Goal: Task Accomplishment & Management: Use online tool/utility

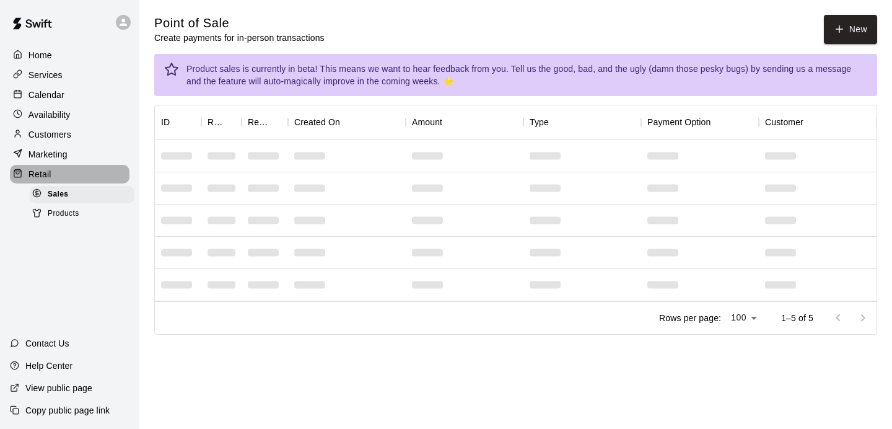
click at [89, 166] on div "Retail" at bounding box center [70, 174] width 120 height 19
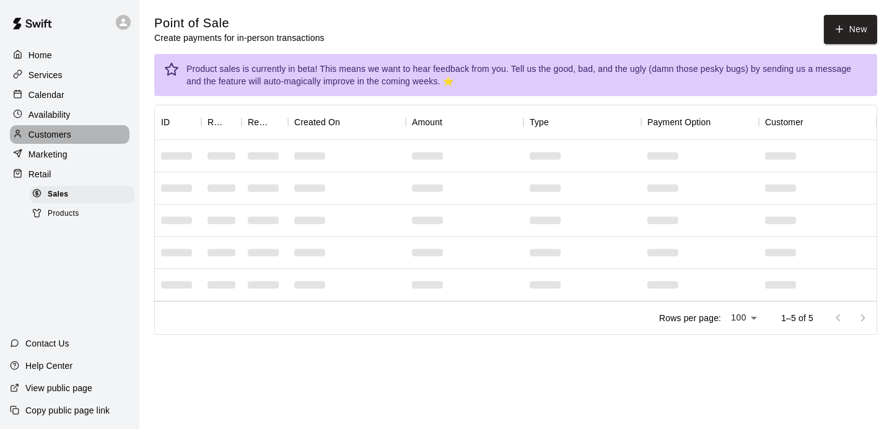
click at [107, 141] on div "Customers" at bounding box center [70, 134] width 120 height 19
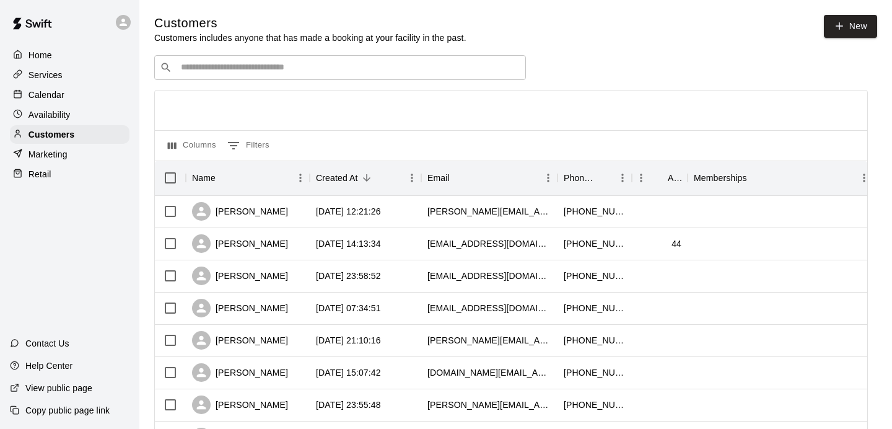
click at [200, 68] on input "Search customers by name or email" at bounding box center [348, 67] width 343 height 12
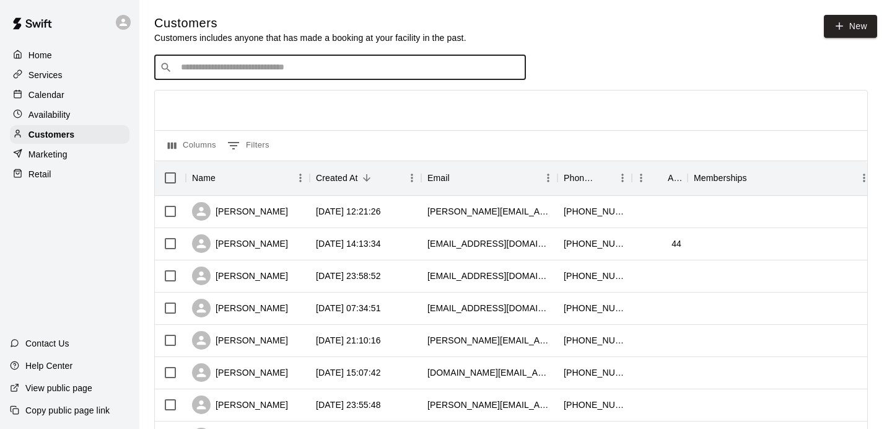
click at [585, 60] on div "​ ​" at bounding box center [511, 67] width 714 height 25
click at [465, 64] on input "Search customers by name or email" at bounding box center [348, 67] width 343 height 12
type input "******"
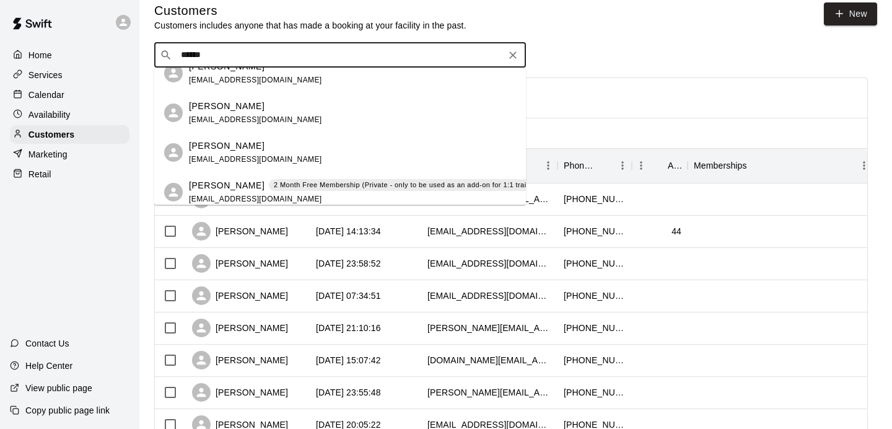
scroll to position [50, 0]
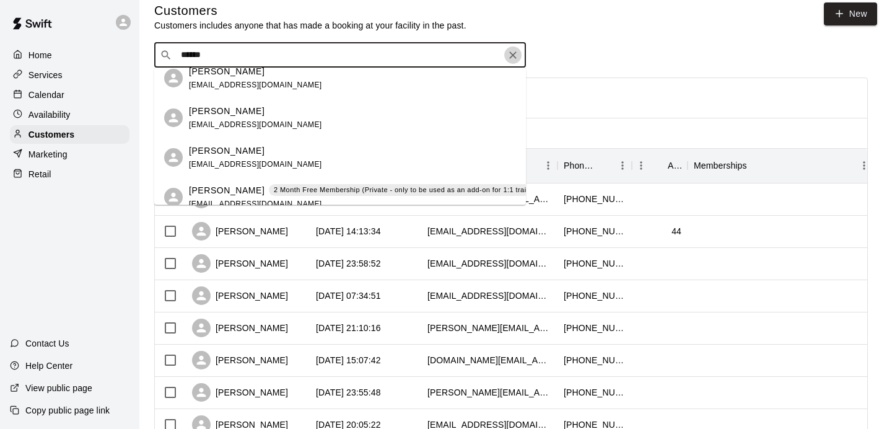
click at [514, 56] on icon "Clear" at bounding box center [512, 54] width 7 height 7
